Goal: Task Accomplishment & Management: Manage account settings

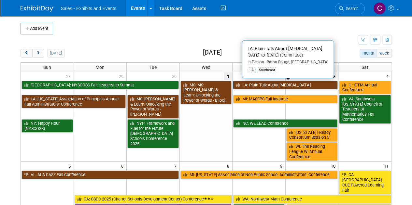
click at [251, 83] on link "LA: Plain Talk About [MEDICAL_DATA]" at bounding box center [285, 85] width 104 height 8
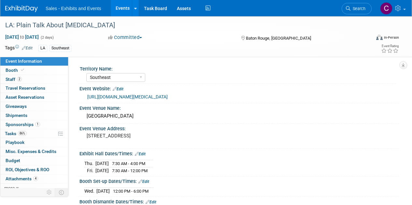
select select "Southeast"
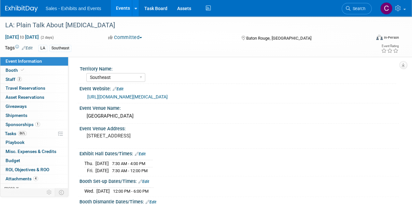
click at [124, 7] on link "Events" at bounding box center [123, 8] width 24 height 16
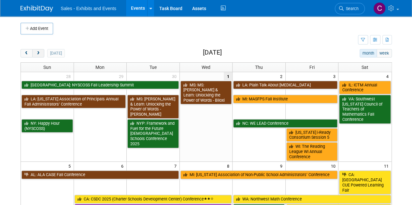
click at [41, 54] on button "next" at bounding box center [38, 53] width 12 height 8
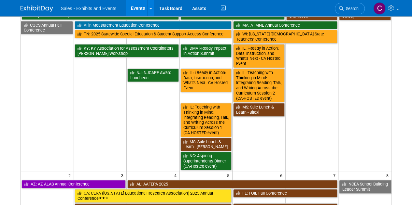
scroll to position [155, 0]
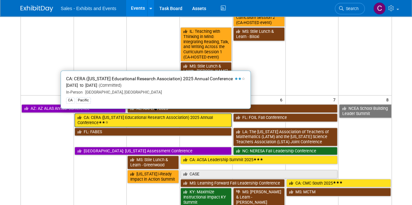
click at [135, 114] on link "CA: CERA ([US_STATE] Educational Research Association) 2025 Annual Conference" at bounding box center [153, 120] width 157 height 13
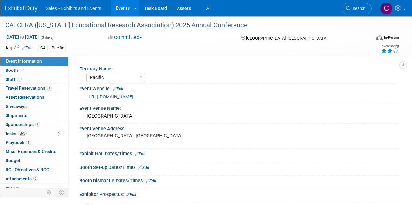
select select "Pacific"
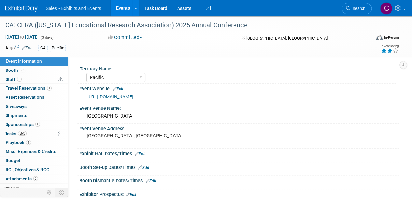
click at [148, 166] on link "Edit" at bounding box center [143, 168] width 11 height 5
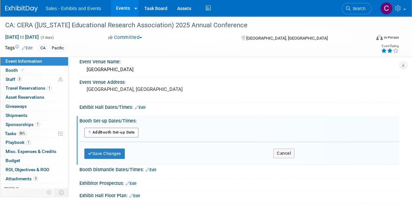
scroll to position [52, 0]
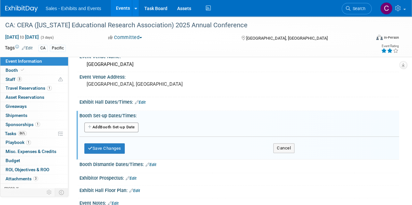
click at [130, 123] on button "Add Another Booth Set-up Date" at bounding box center [111, 128] width 54 height 10
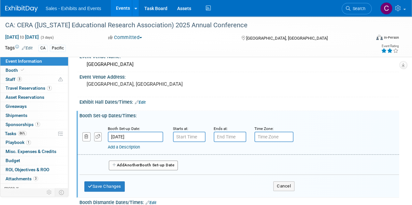
type input "7:00 AM"
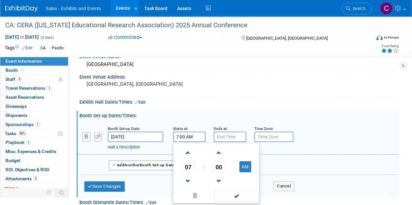
click at [188, 135] on input "7:00 AM" at bounding box center [189, 137] width 33 height 10
drag, startPoint x: 225, startPoint y: 192, endPoint x: 222, endPoint y: 157, distance: 35.6
click at [225, 192] on span at bounding box center [236, 195] width 44 height 11
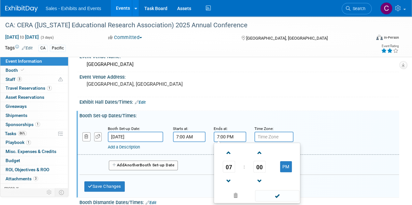
click at [221, 132] on input "7:00 PM" at bounding box center [229, 137] width 33 height 10
click at [229, 152] on span at bounding box center [228, 152] width 11 height 11
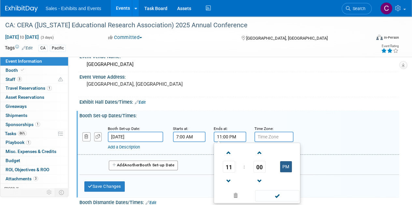
click at [285, 169] on button "PM" at bounding box center [286, 166] width 12 height 11
type input "11:00 AM"
click at [279, 197] on span at bounding box center [277, 195] width 44 height 11
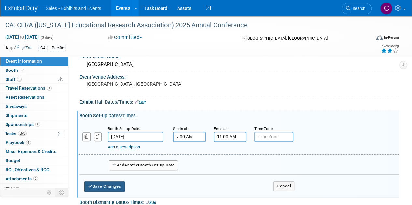
click at [116, 183] on button "Save Changes" at bounding box center [104, 187] width 40 height 10
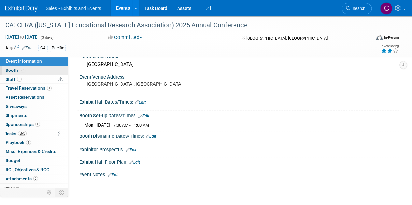
click at [11, 71] on span "Booth" at bounding box center [16, 70] width 20 height 5
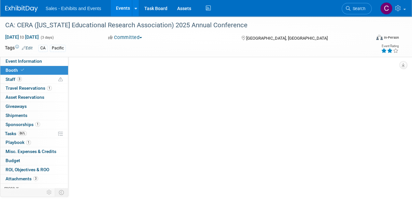
scroll to position [0, 0]
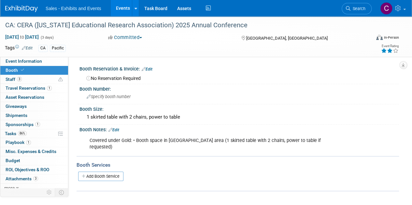
click at [119, 129] on link "Edit" at bounding box center [113, 130] width 11 height 5
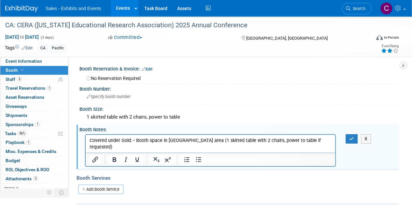
click at [315, 139] on p "Covered under Gold: • Booth space in vendor area (1 skirted table with 2 chairs…" at bounding box center [210, 143] width 242 height 13
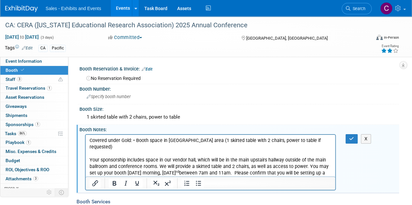
click at [93, 157] on p "Your sponsorship includes space in our vendor hall, which will be in the main u…" at bounding box center [210, 170] width 242 height 26
click at [92, 157] on p "Your sponsorship includes space in our vendor hall, which will be in the main u…" at bounding box center [210, 170] width 242 height 26
drag, startPoint x: 92, startPoint y: 151, endPoint x: 289, endPoint y: 311, distance: 253.1
click at [320, 176] on p "Your sponsorship includes space in our vendor hall, which will be in the main u…" at bounding box center [210, 170] width 242 height 26
click at [128, 183] on icon "Italic" at bounding box center [126, 184] width 8 height 8
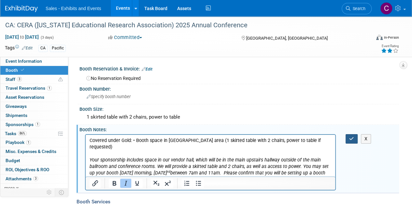
click at [354, 138] on button "button" at bounding box center [351, 138] width 12 height 9
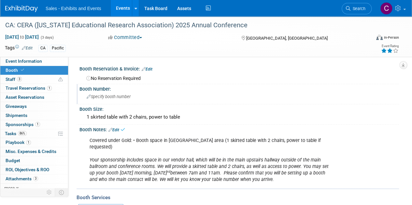
click at [104, 99] on div "Specify booth number" at bounding box center [238, 97] width 309 height 10
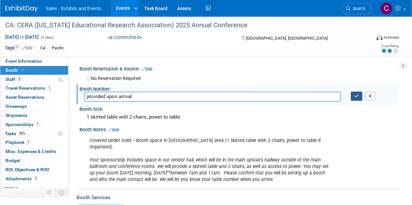
type input "provided upon arrival"
click at [357, 95] on icon "button" at bounding box center [356, 96] width 5 height 4
